Goal: Use online tool/utility

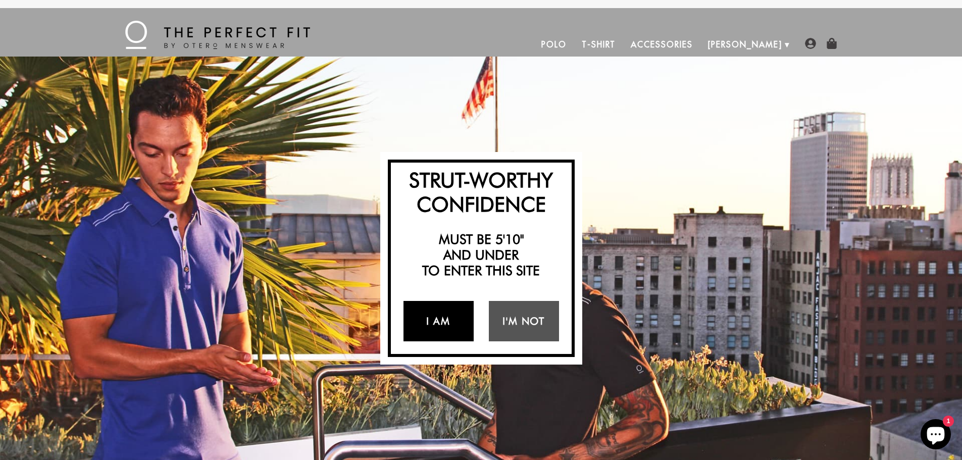
click at [445, 320] on link "I Am" at bounding box center [438, 321] width 70 height 40
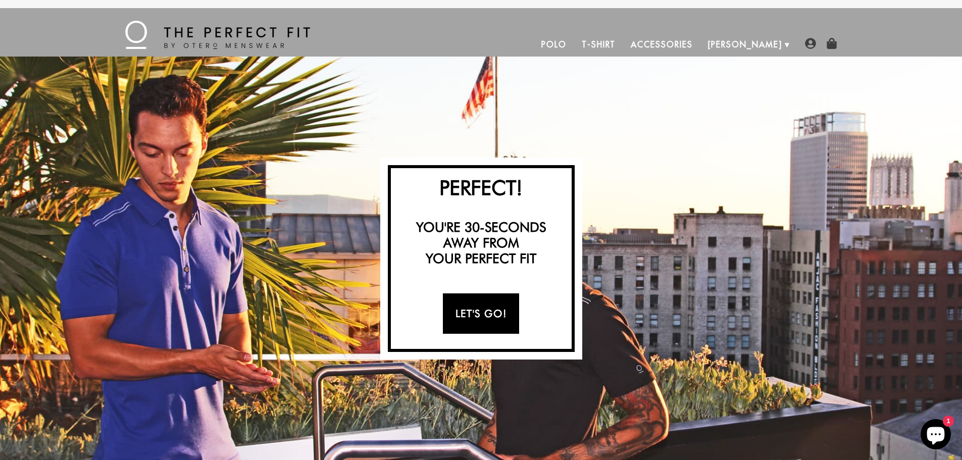
click at [464, 310] on link "Let's Go!" at bounding box center [481, 313] width 76 height 40
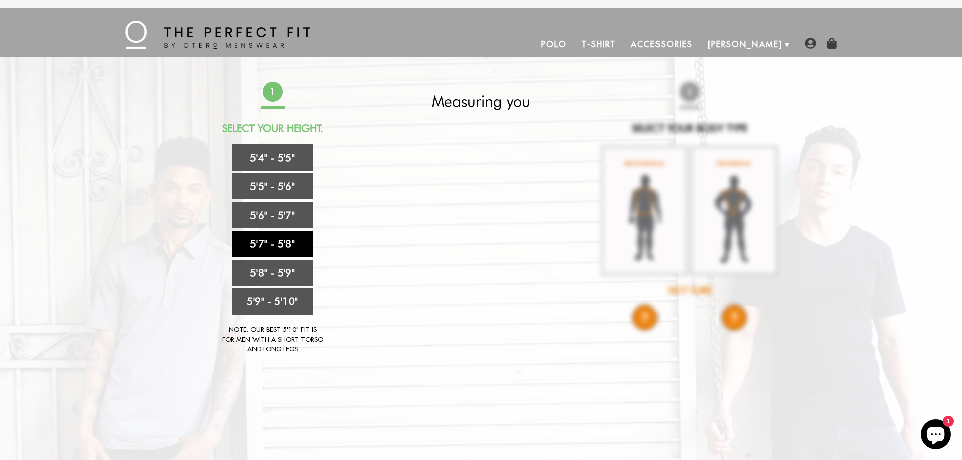
click at [255, 241] on link "5'7" - 5'8"" at bounding box center [272, 244] width 81 height 26
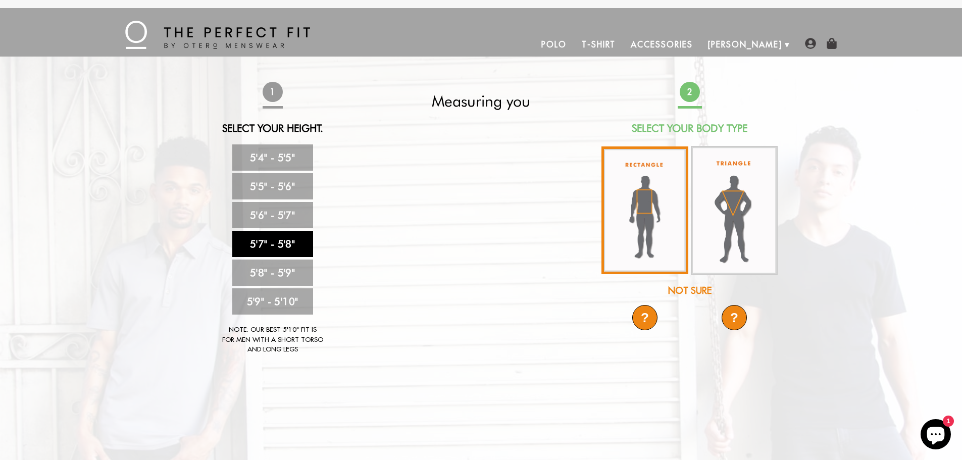
click at [651, 219] on img at bounding box center [644, 210] width 87 height 128
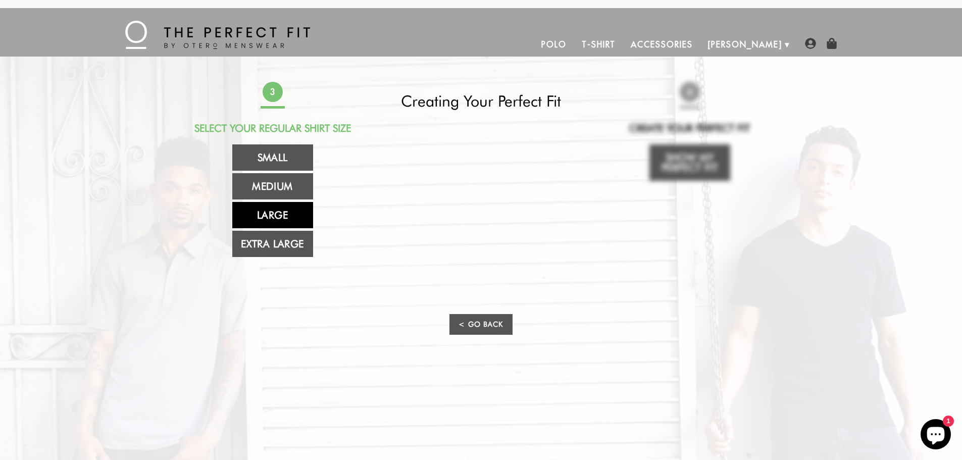
click at [265, 217] on link "Large" at bounding box center [272, 215] width 81 height 26
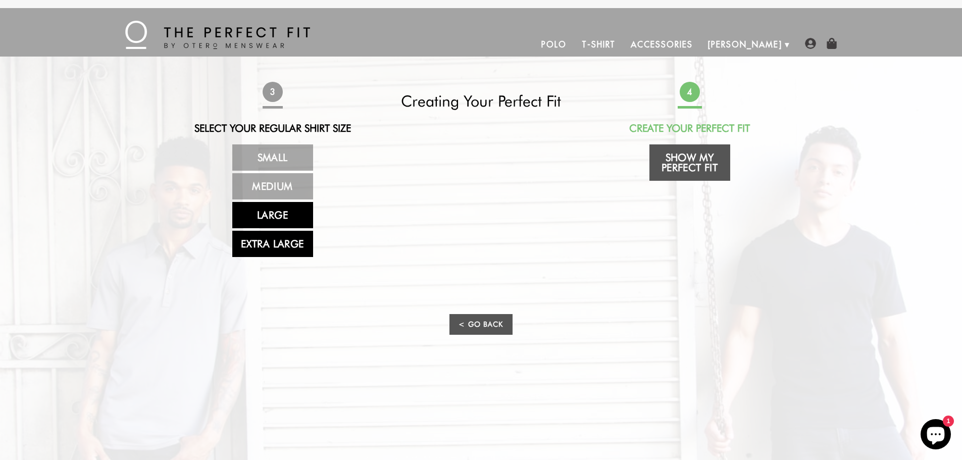
click at [271, 241] on link "Extra Large" at bounding box center [272, 244] width 81 height 26
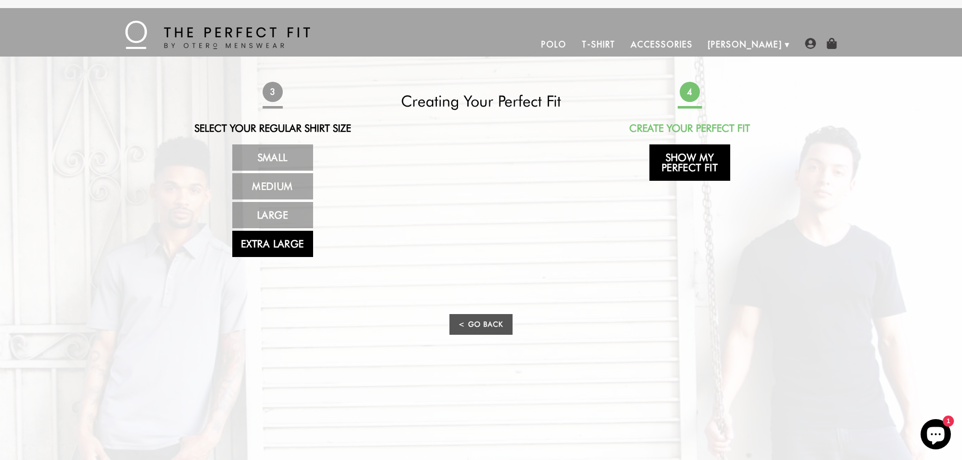
click at [699, 170] on link "Show My Perfect Fit" at bounding box center [689, 162] width 81 height 36
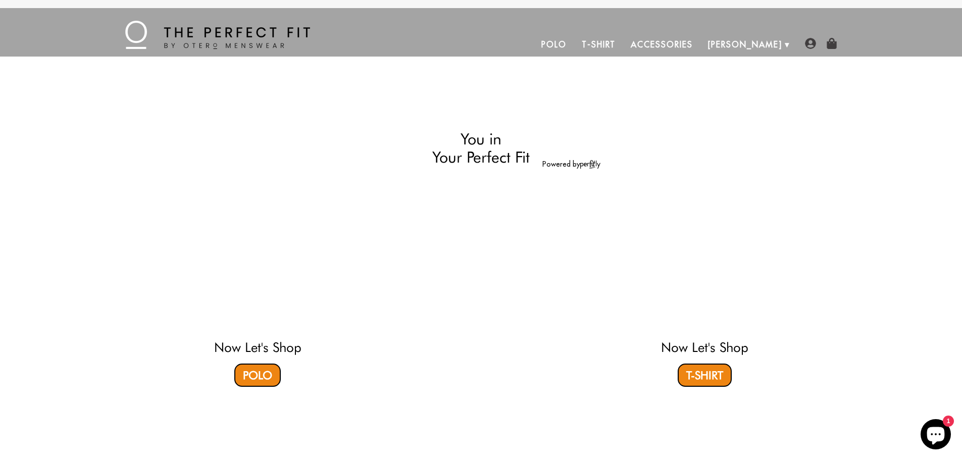
select select "57-58"
select select "XL"
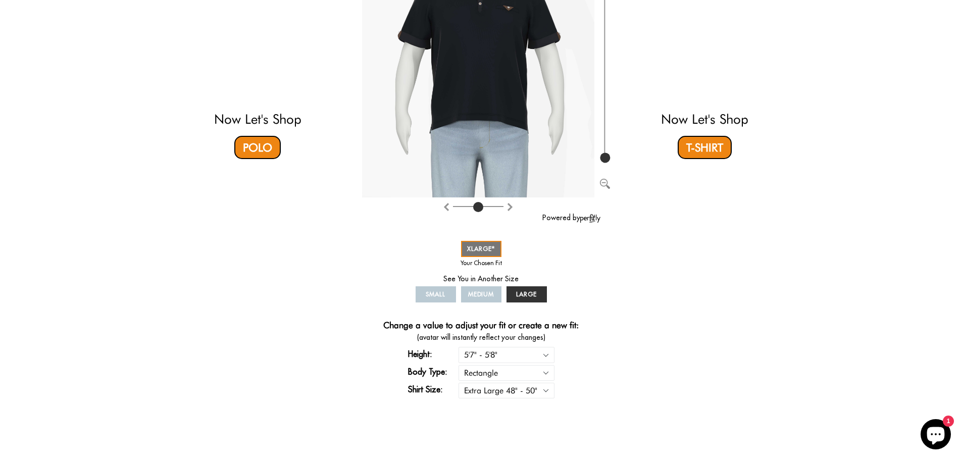
scroll to position [202, 0]
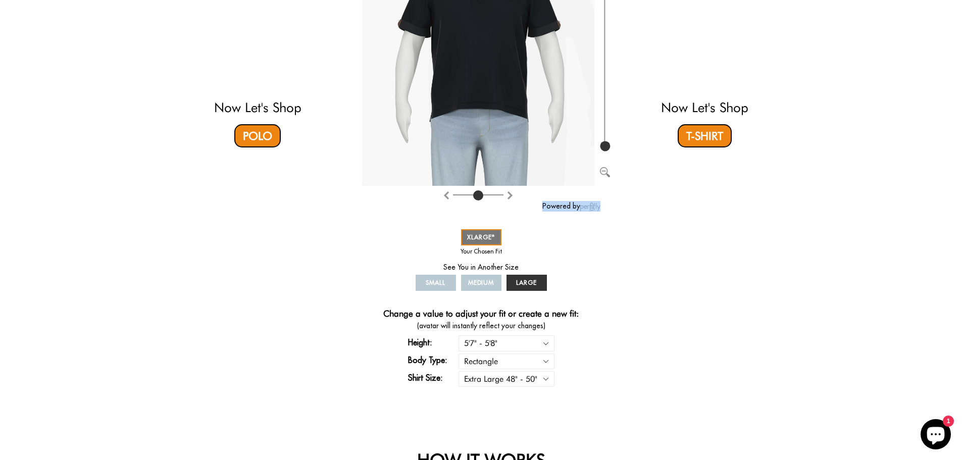
drag, startPoint x: 485, startPoint y: 212, endPoint x: 480, endPoint y: 228, distance: 16.9
click at [480, 227] on div "Powered by SMALL MEDIUM LARGE XLARGE * Your Perfect Fit Change a value to adjus…" at bounding box center [481, 163] width 238 height 452
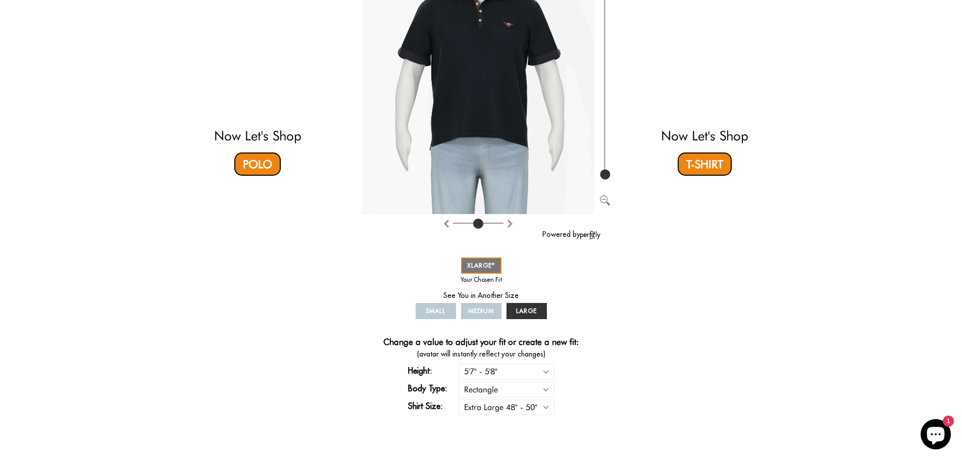
drag, startPoint x: 626, startPoint y: 399, endPoint x: 655, endPoint y: 440, distance: 49.6
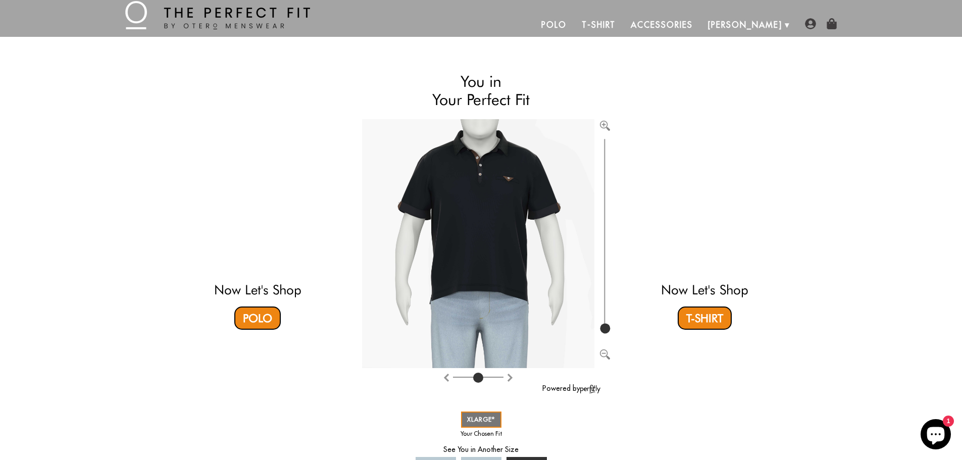
scroll to position [0, 0]
